Goal: Answer question/provide support: Share knowledge or assist other users

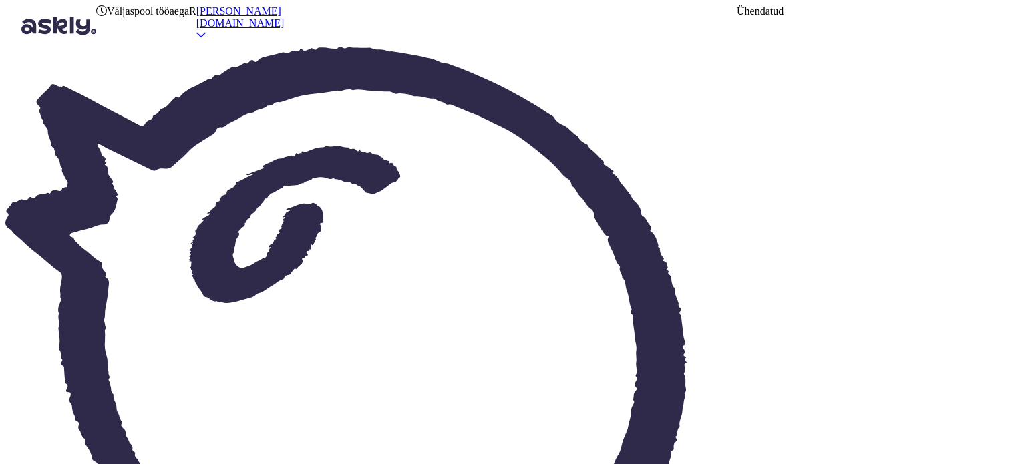
type textarea "vastatud"
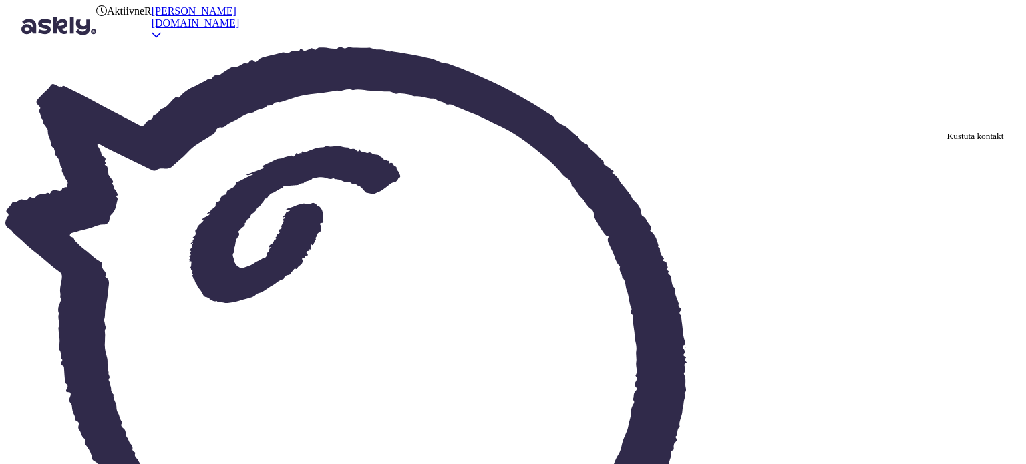
type input "kustuta"
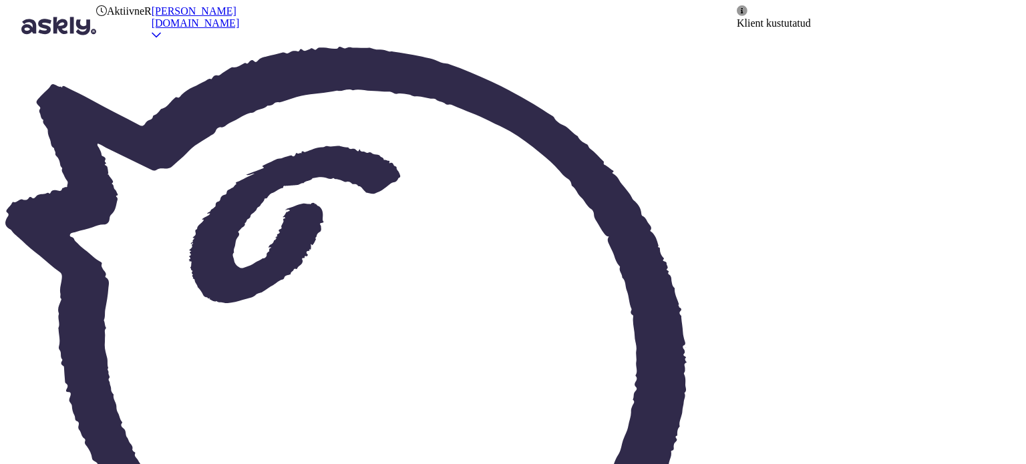
paste input "kustuta"
type input "kustuta"
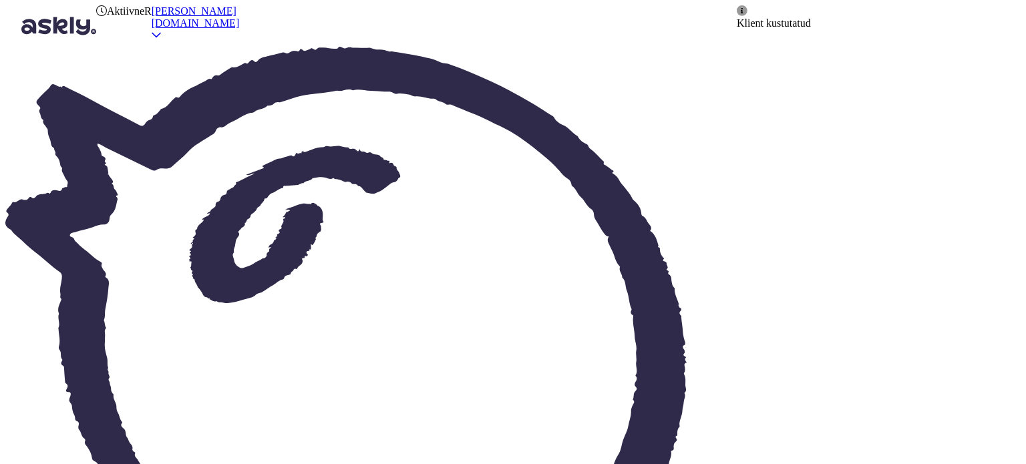
paste input "kustuta"
type input "kustuta"
type textarea "vastatud"
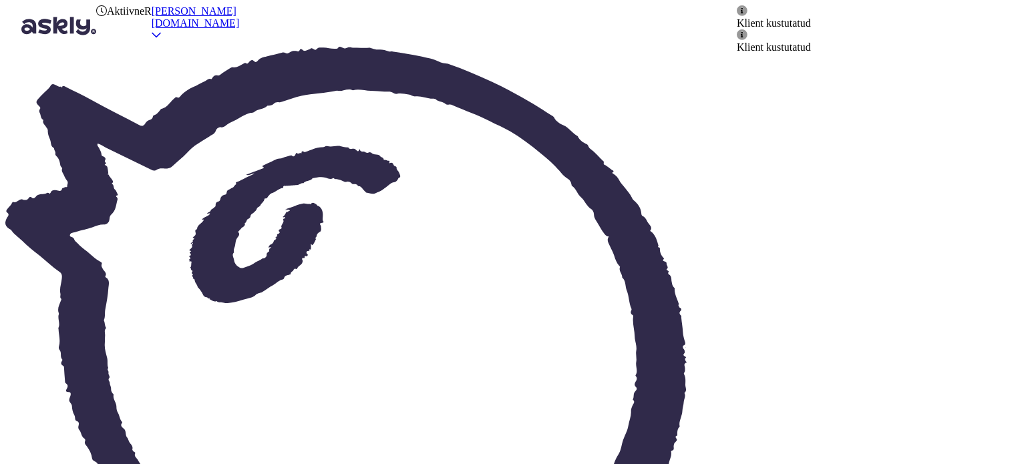
scroll to position [36, 0]
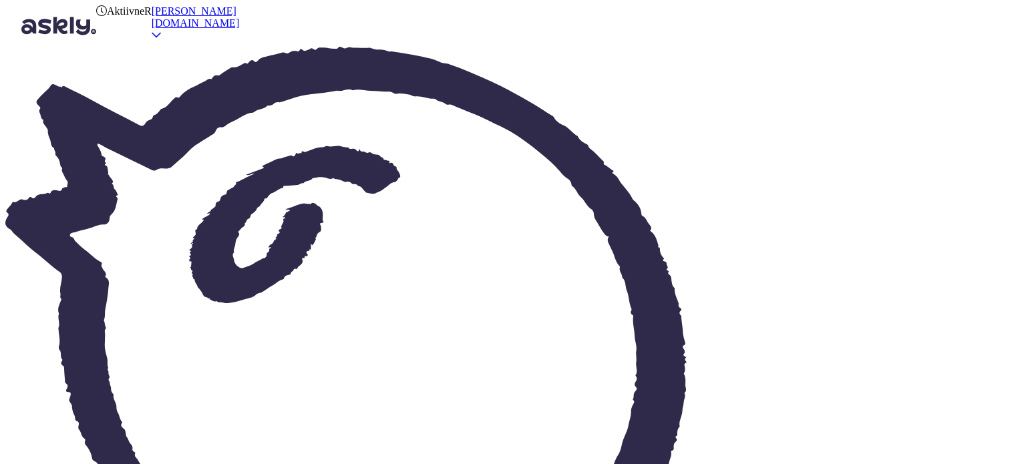
paste input "kustuta"
type input "kustuta"
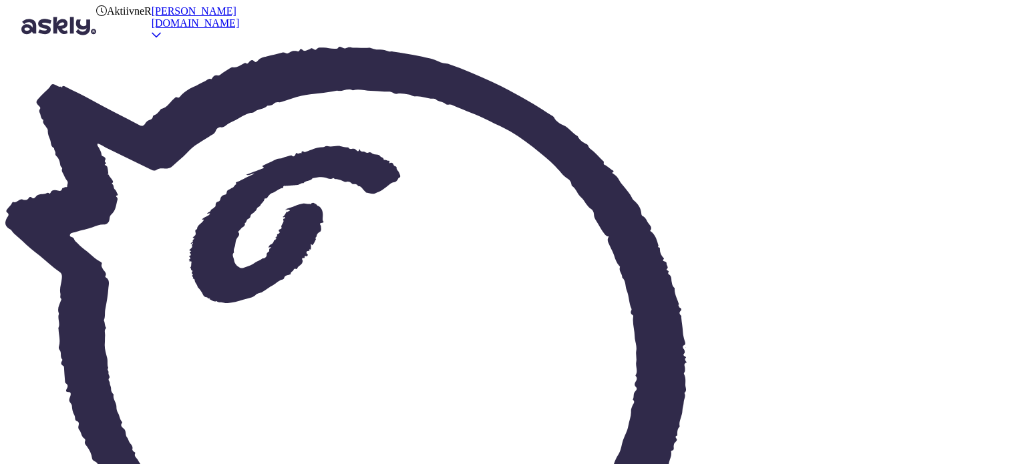
scroll to position [410, 0]
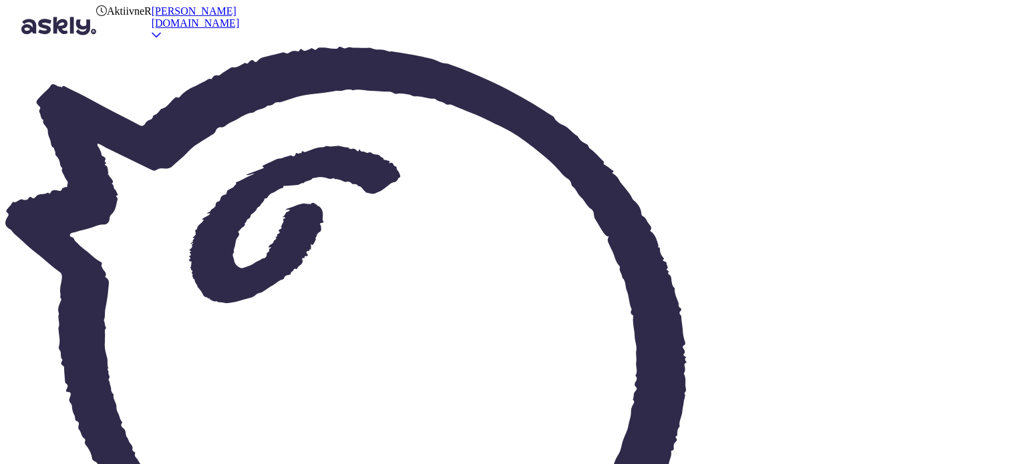
drag, startPoint x: 311, startPoint y: 371, endPoint x: 231, endPoint y: 363, distance: 79.9
type textarea "Palun lisage juurde jala pikkus [PERSON_NAME], et saaksime midagi soovitada. Ju…"
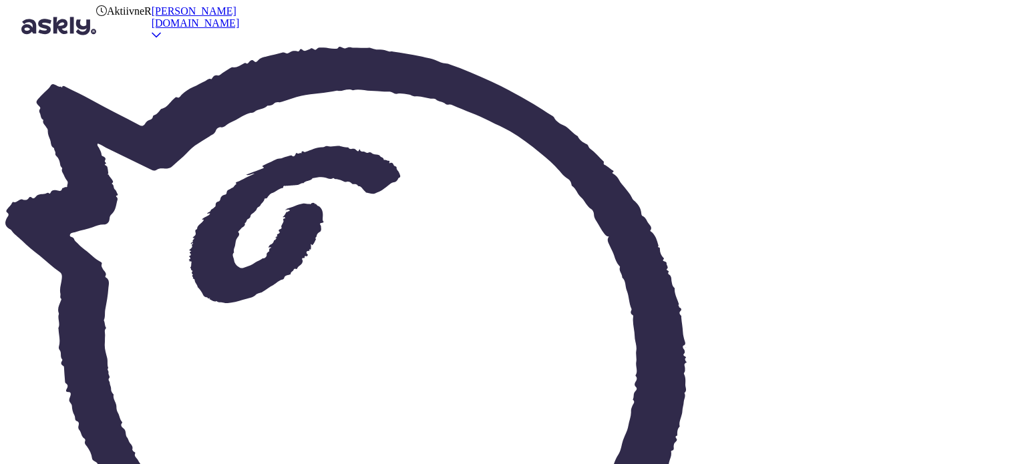
scroll to position [1383, 0]
copy p "33777"
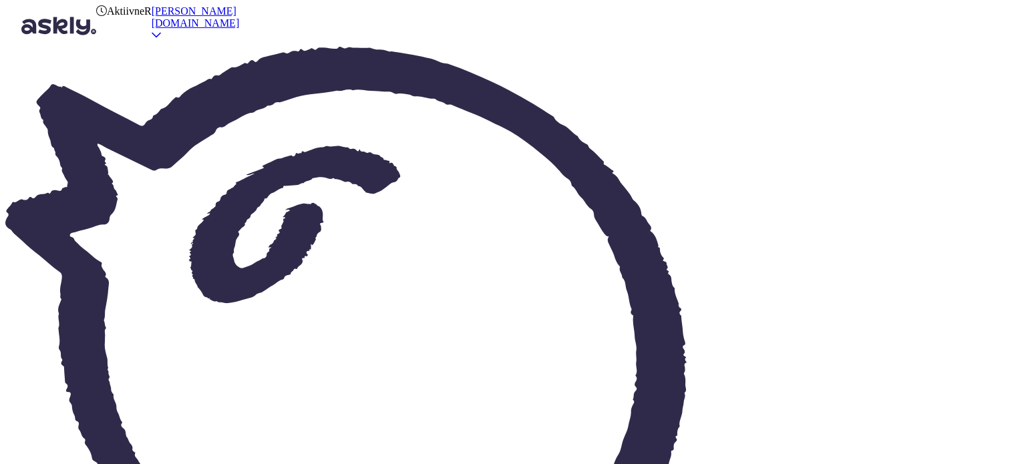
type input "Re: Sinu tellimus #33741 veebilehel Tupsunupsu maksti osaliselt tagasi"
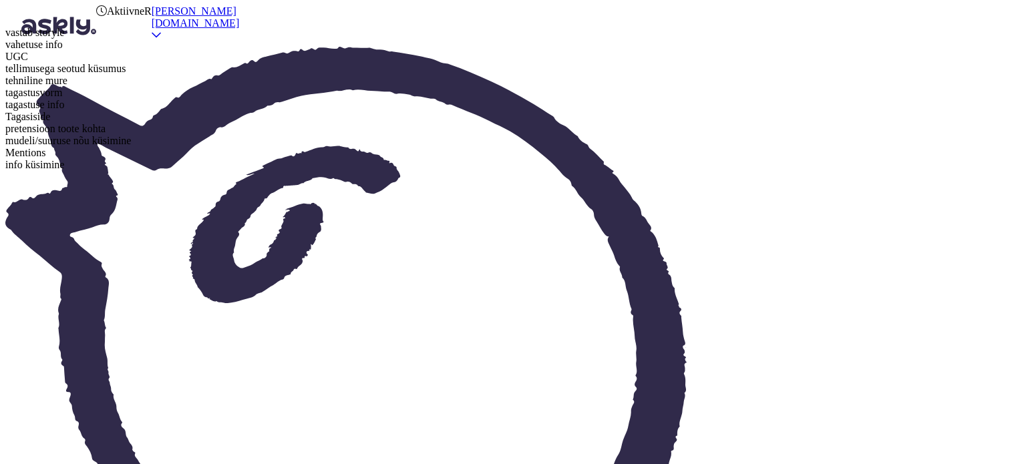
click at [64, 170] on span "info küsimine" at bounding box center [34, 164] width 59 height 11
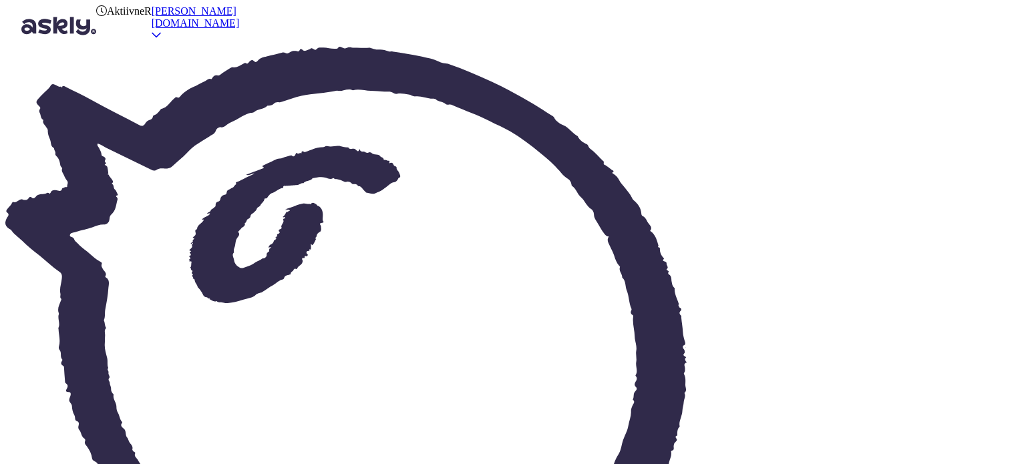
scroll to position [1695, 0]
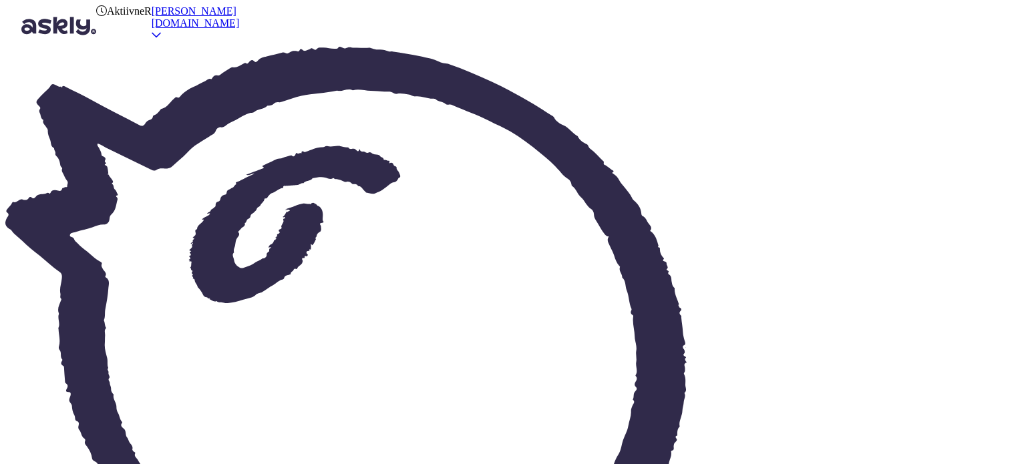
type input "kustuta"
